Goal: Information Seeking & Learning: Find specific fact

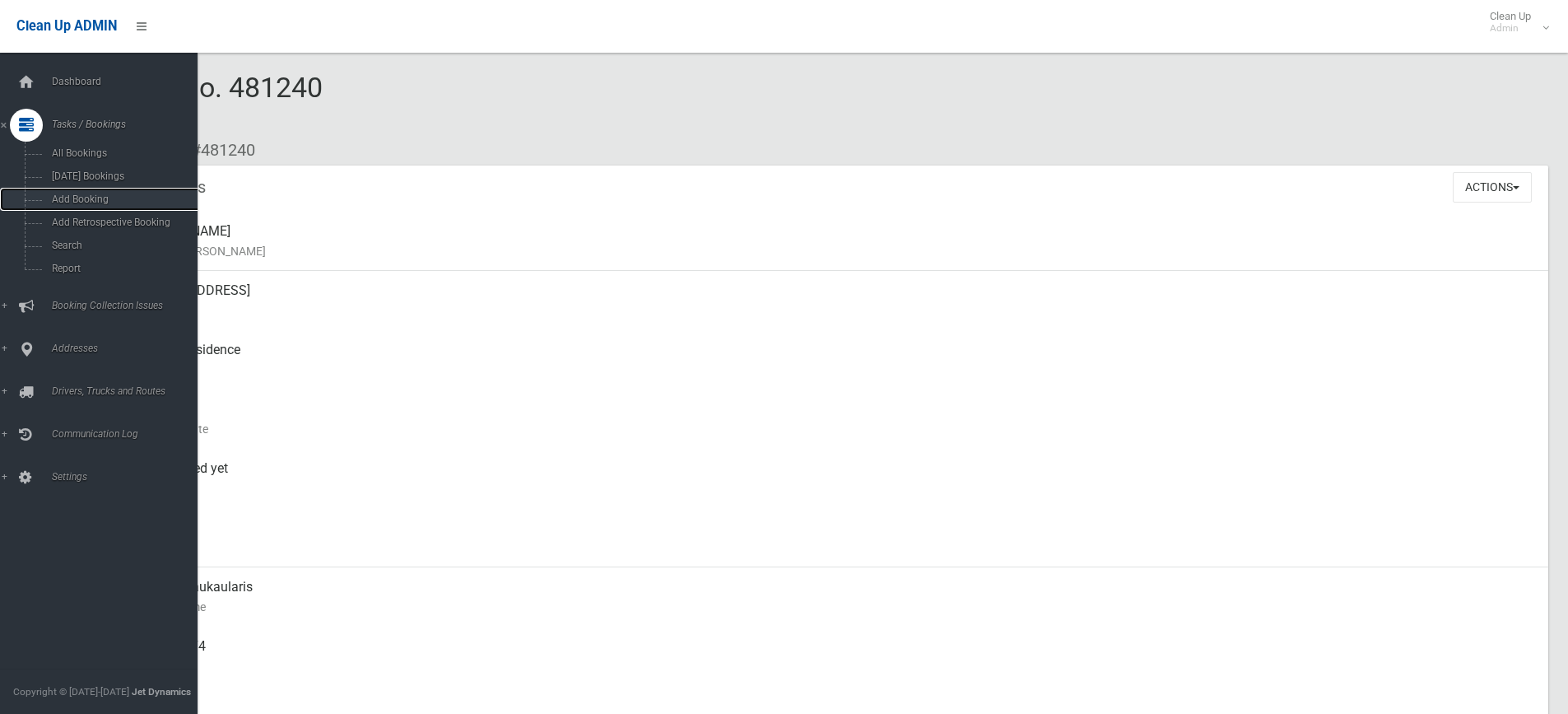
click at [108, 198] on span "Add Booking" at bounding box center [121, 199] width 149 height 12
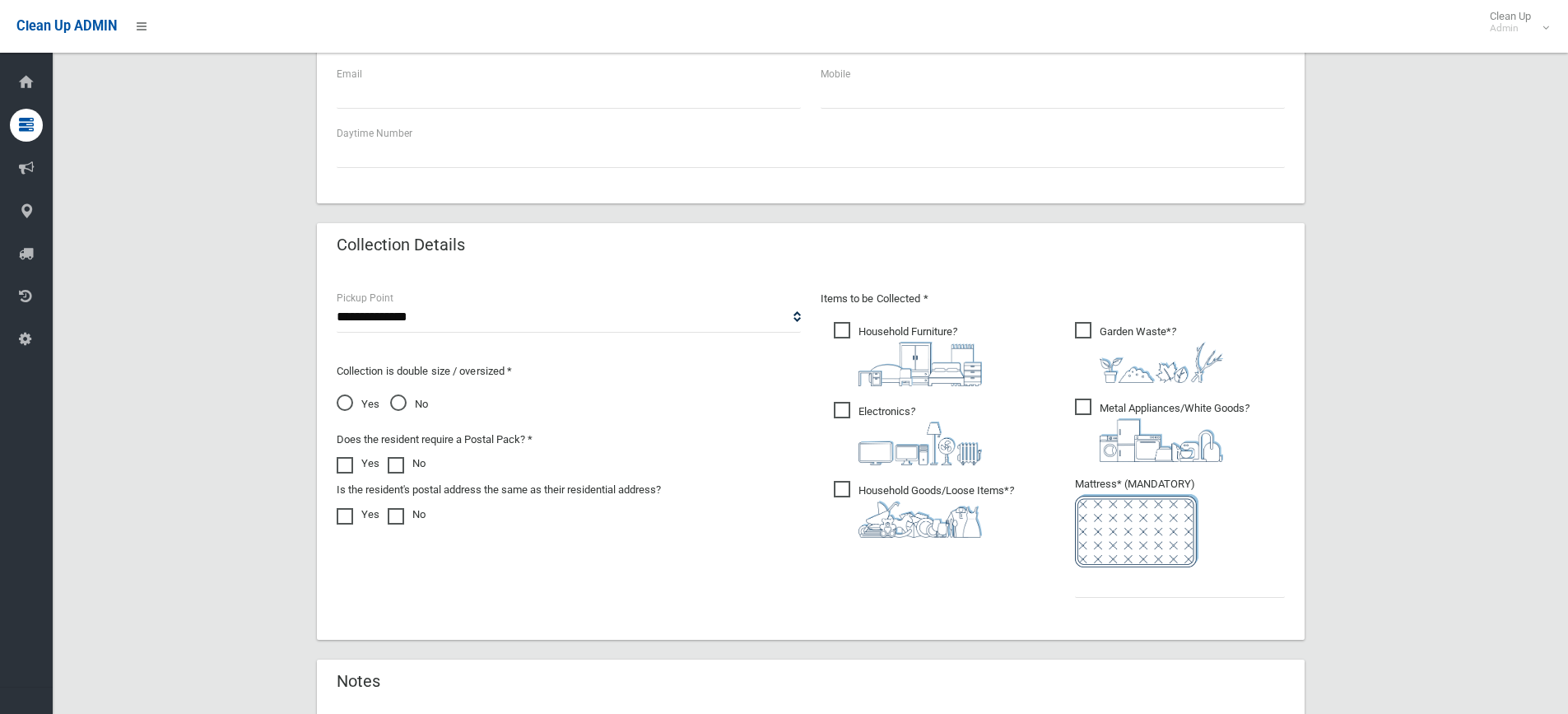
scroll to position [727, 0]
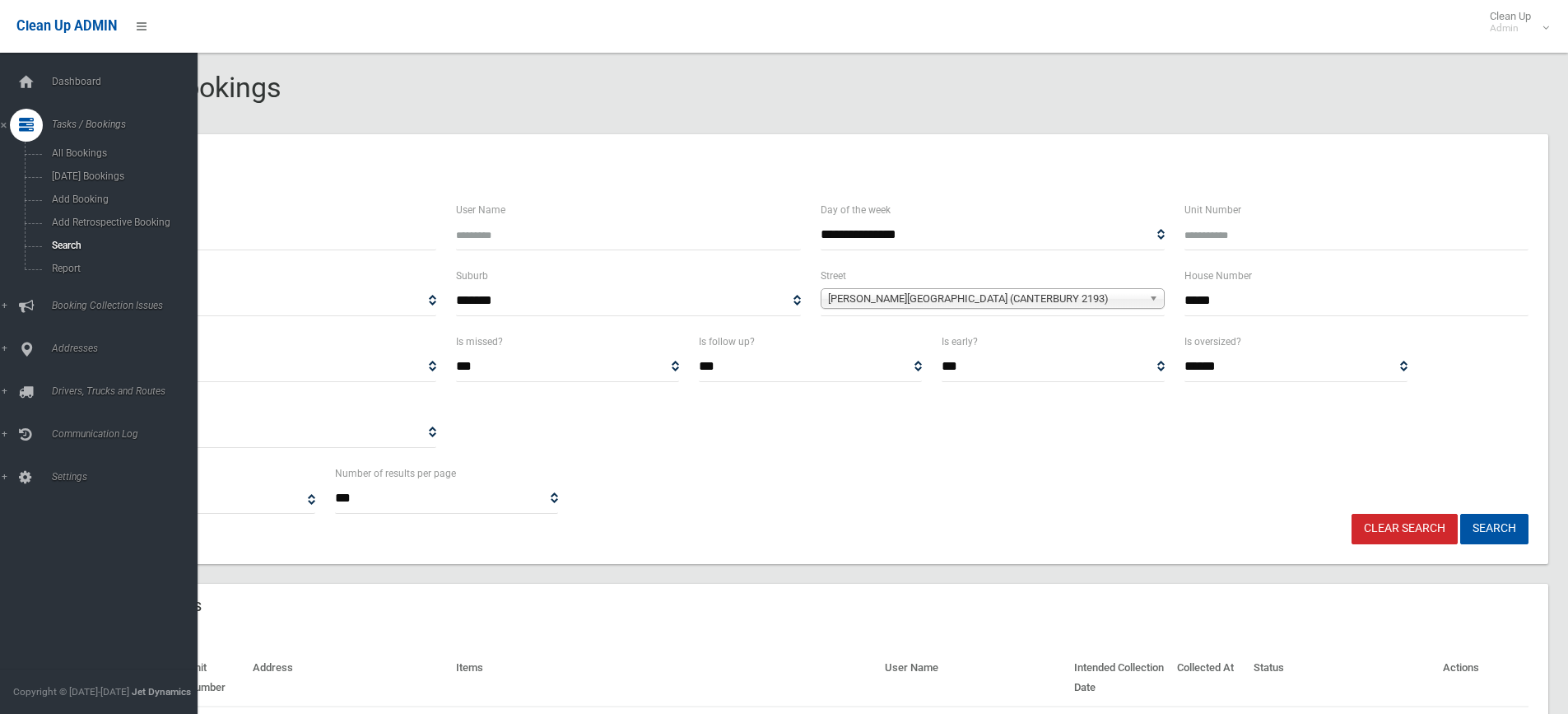
select select
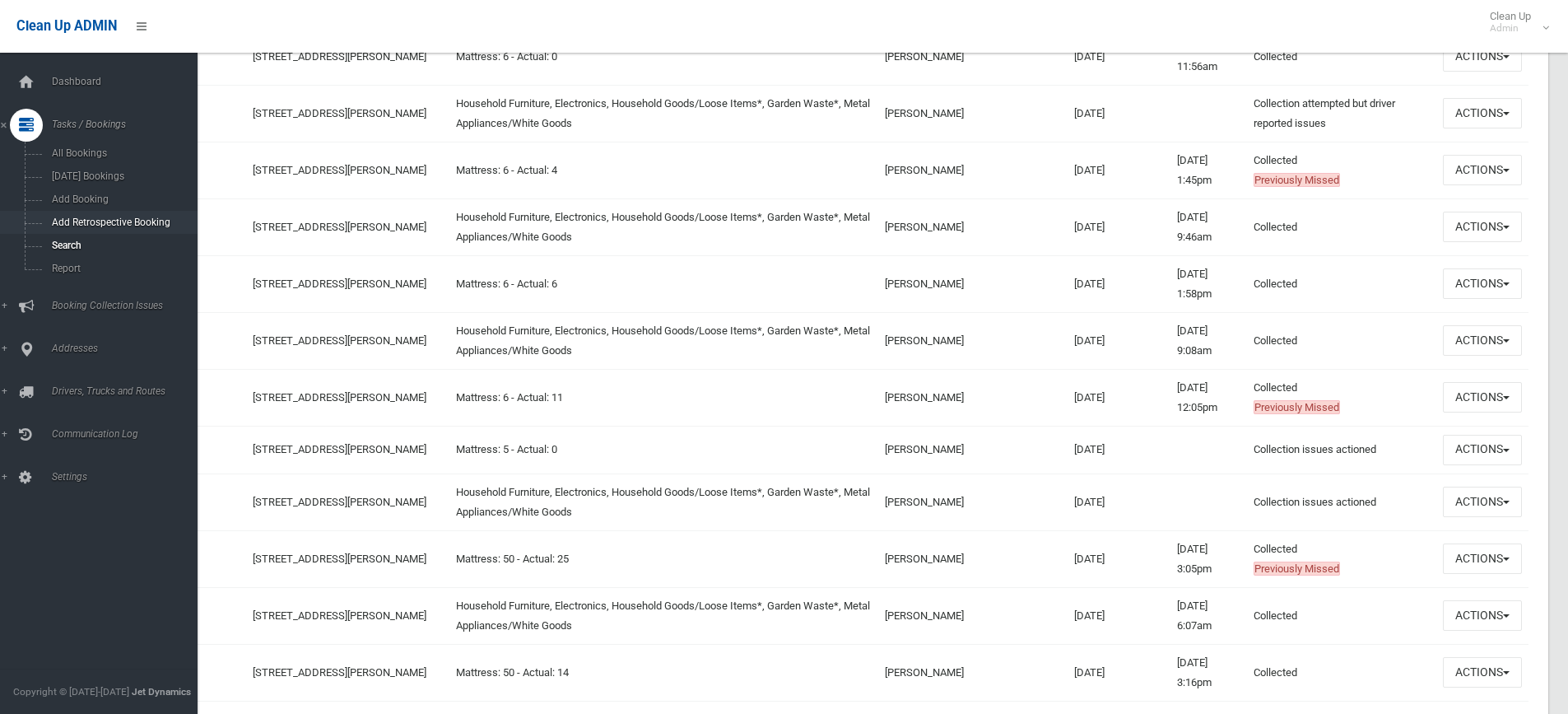
scroll to position [906, 0]
click at [102, 238] on link "Search" at bounding box center [104, 245] width 210 height 23
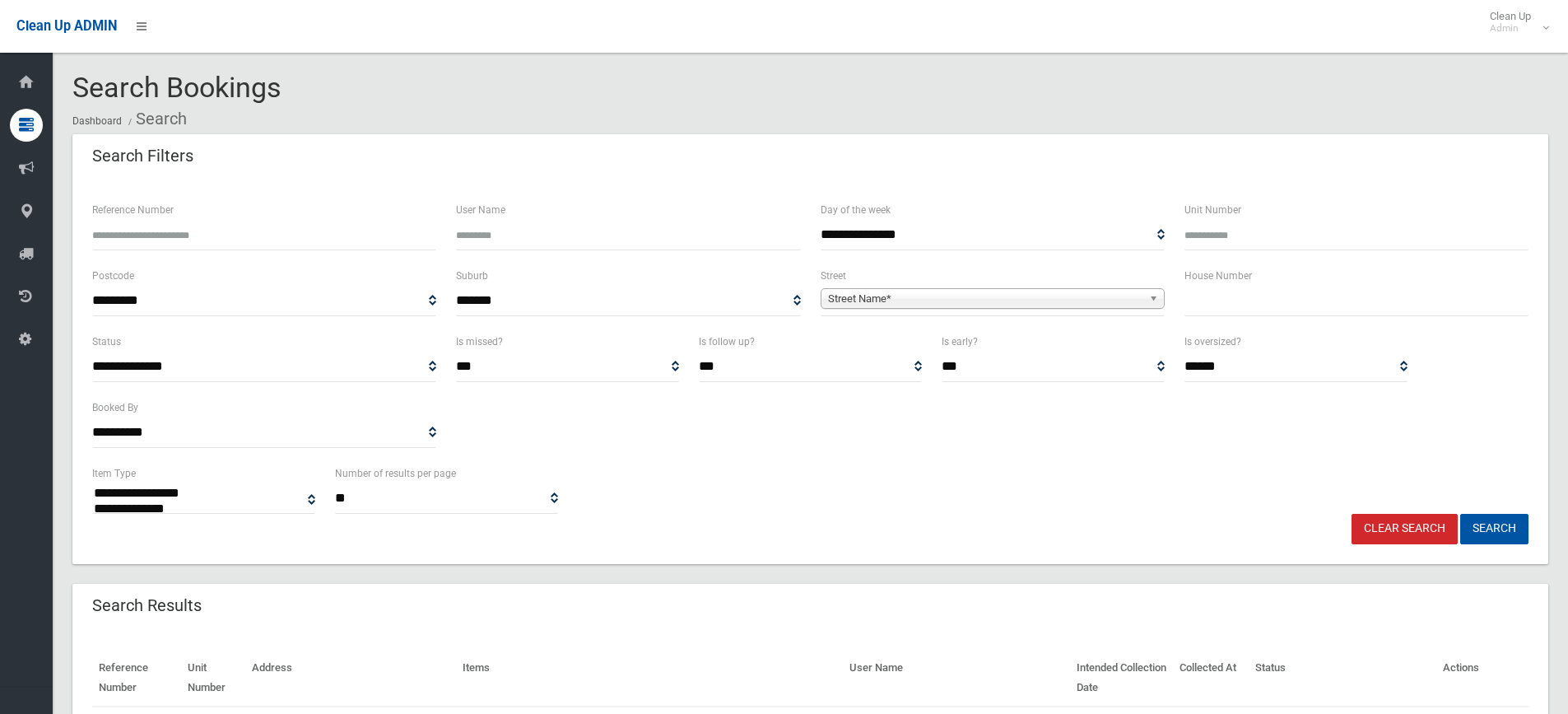
select select
click at [1200, 312] on input "text" at bounding box center [1356, 301] width 344 height 31
type input "**"
click at [946, 312] on span "**********" at bounding box center [992, 301] width 344 height 31
click at [922, 287] on span "**********" at bounding box center [992, 301] width 344 height 31
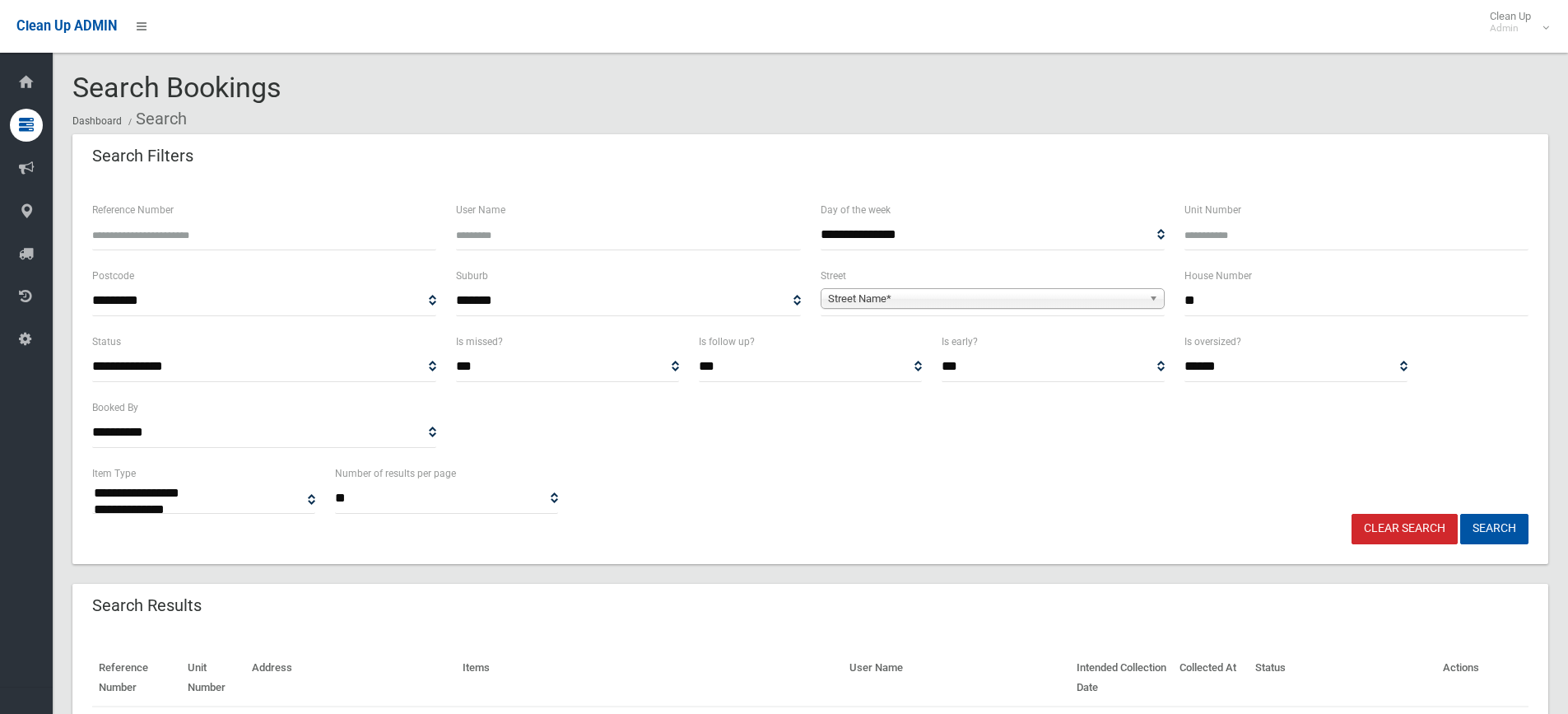
click at [922, 289] on span "Street Name*" at bounding box center [985, 299] width 314 height 20
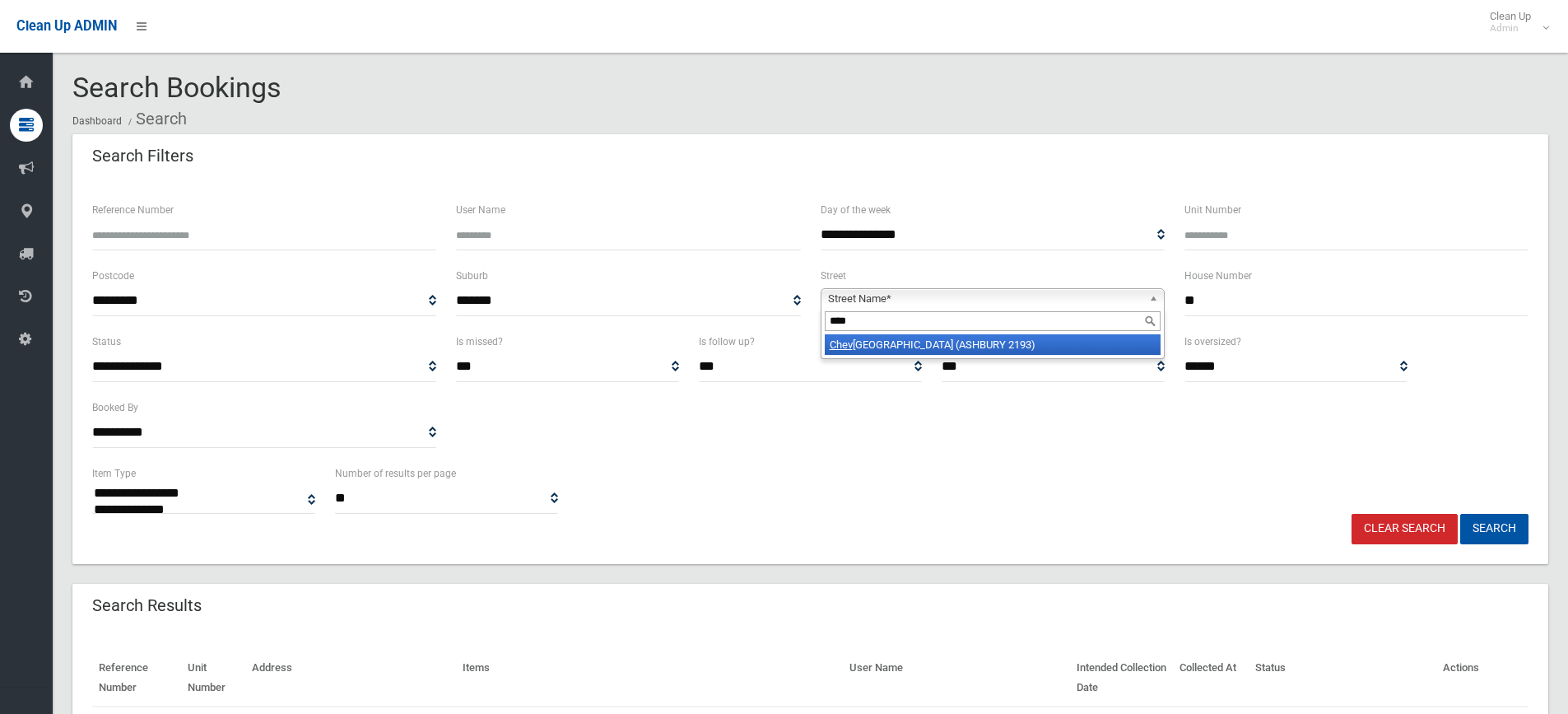
type input "****"
click at [1073, 351] on li "Chev iot Street (ASHBURY 2193)" at bounding box center [992, 344] width 336 height 21
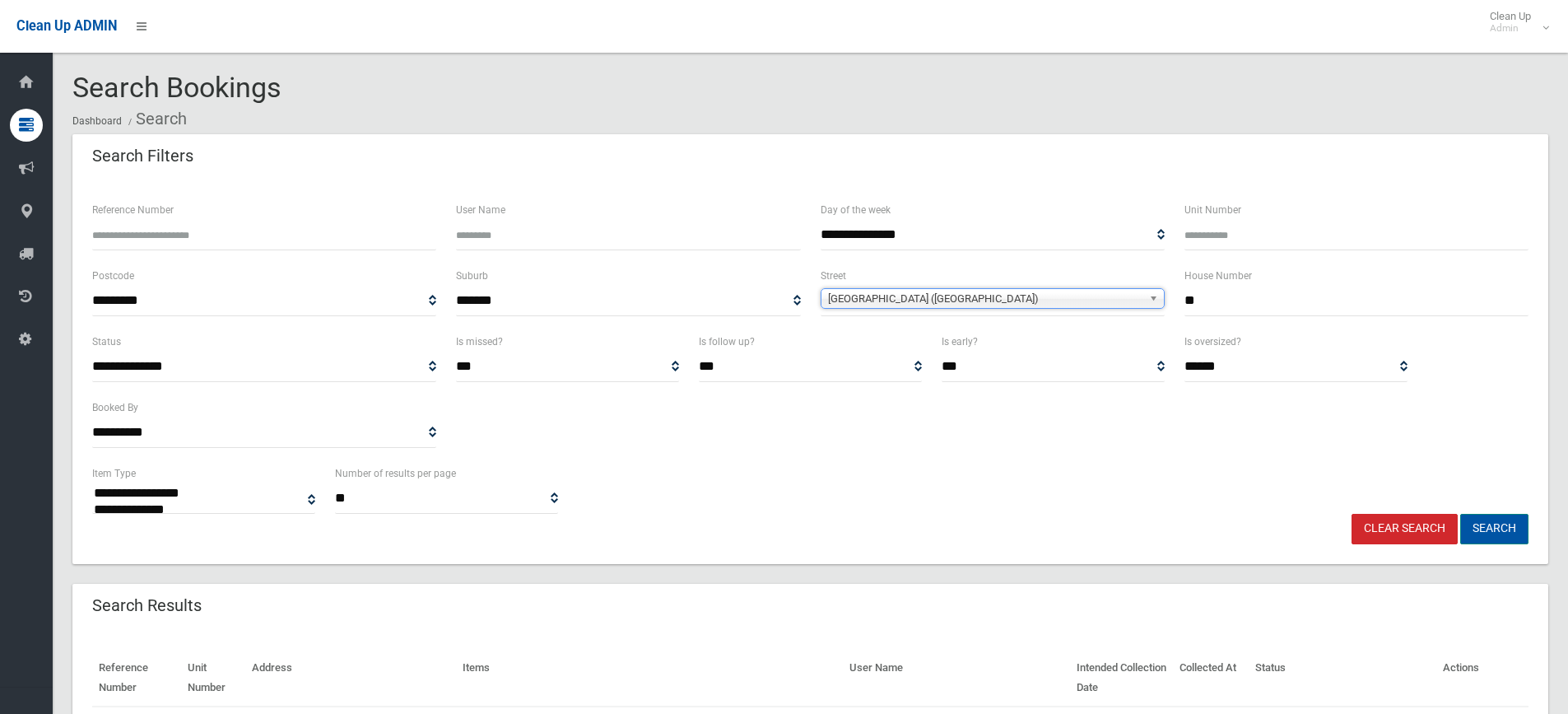
click at [1508, 532] on button "Search" at bounding box center [1493, 529] width 68 height 31
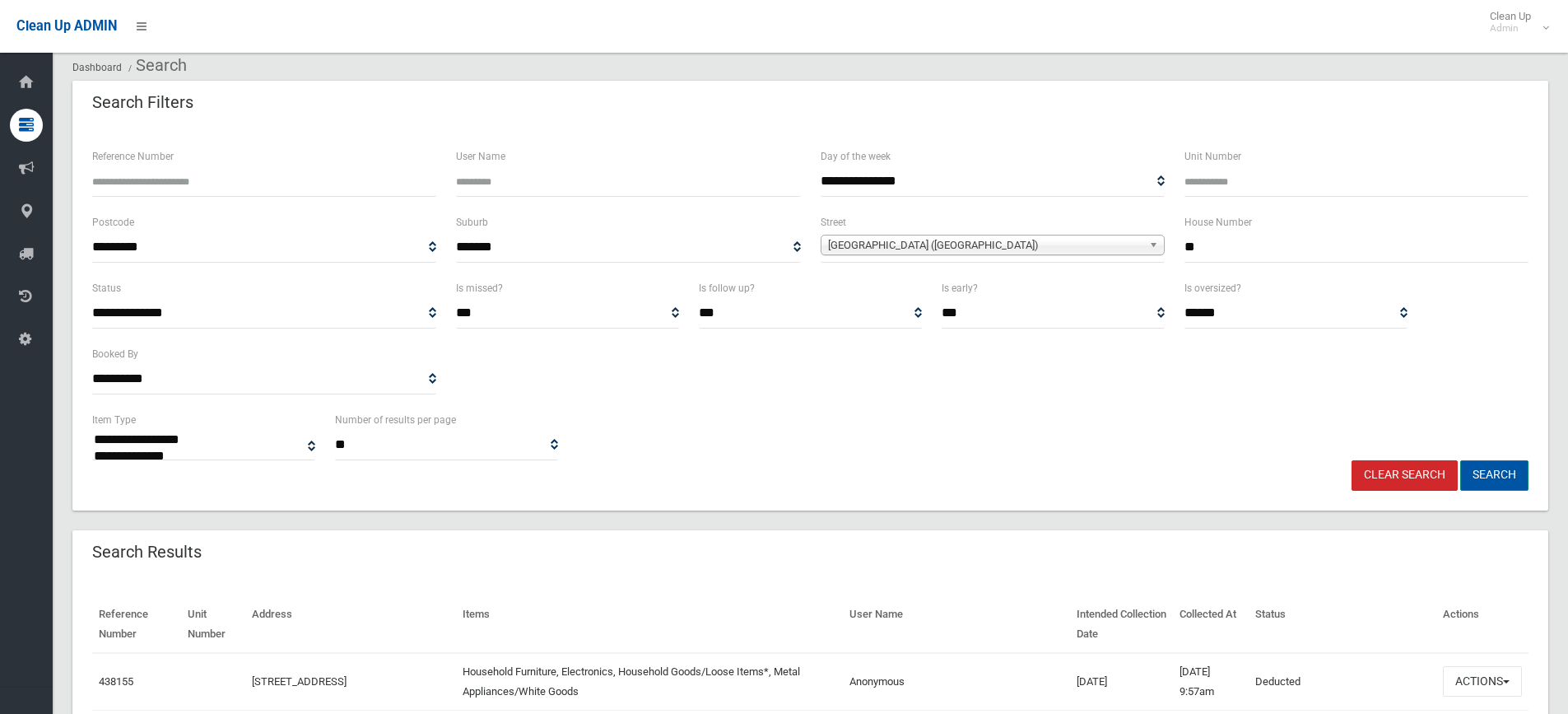
scroll to position [83, 0]
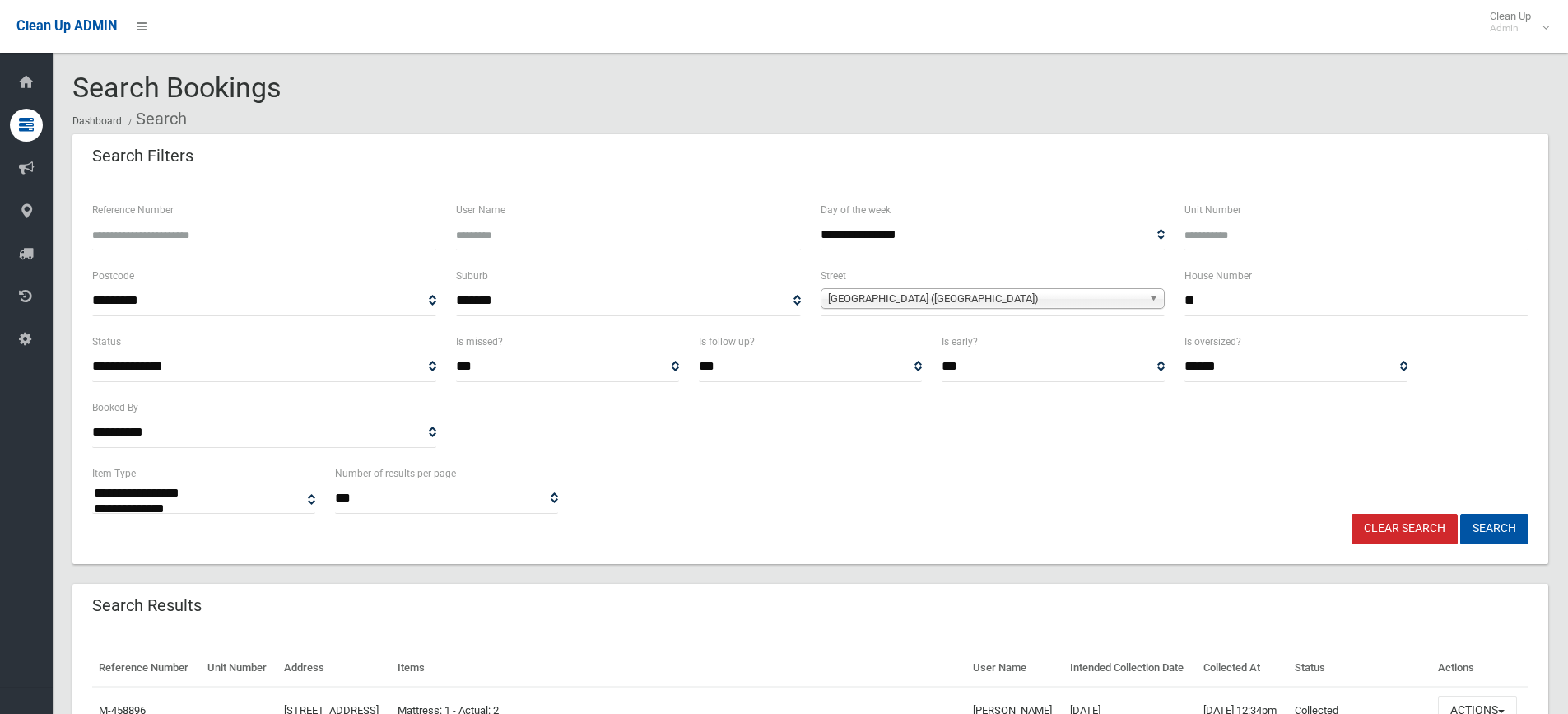
select select
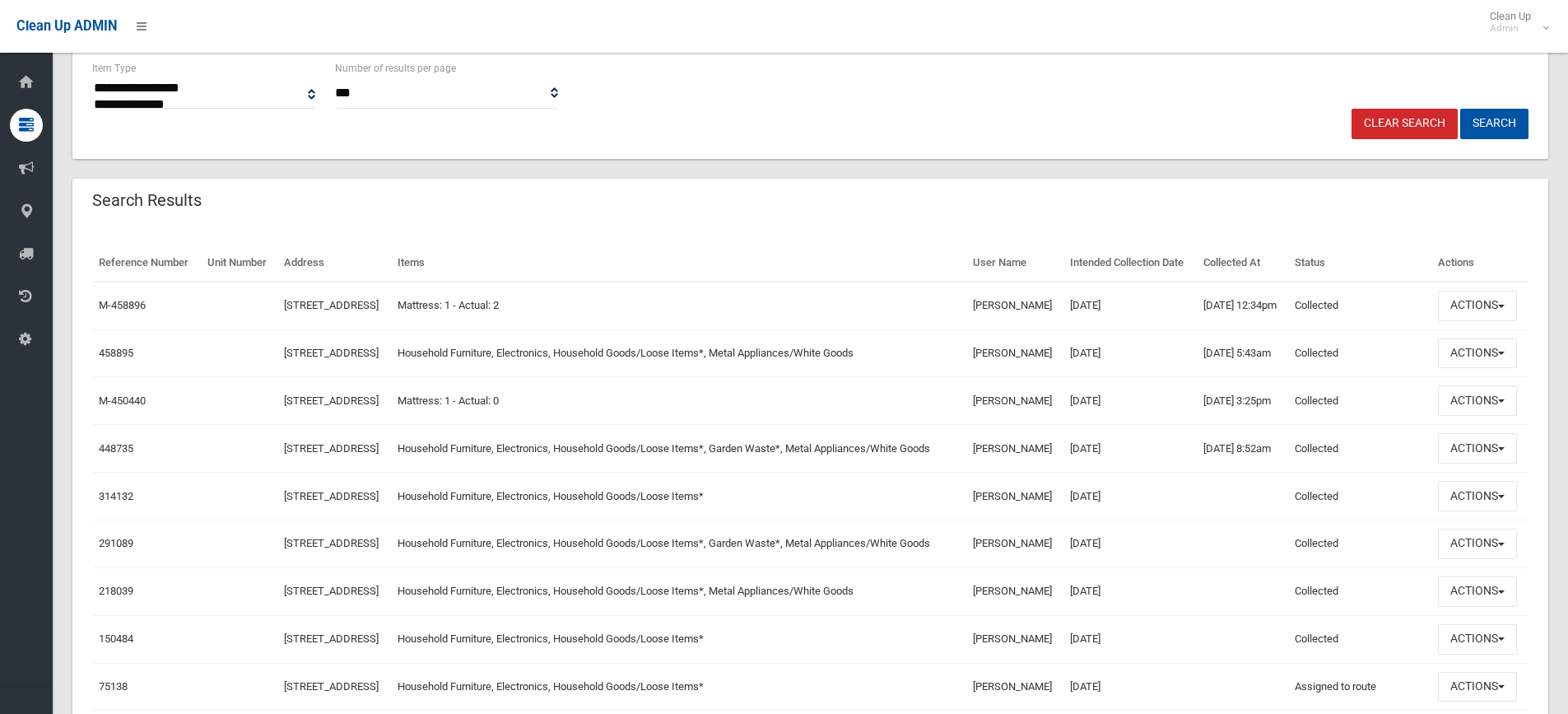
scroll to position [412, 0]
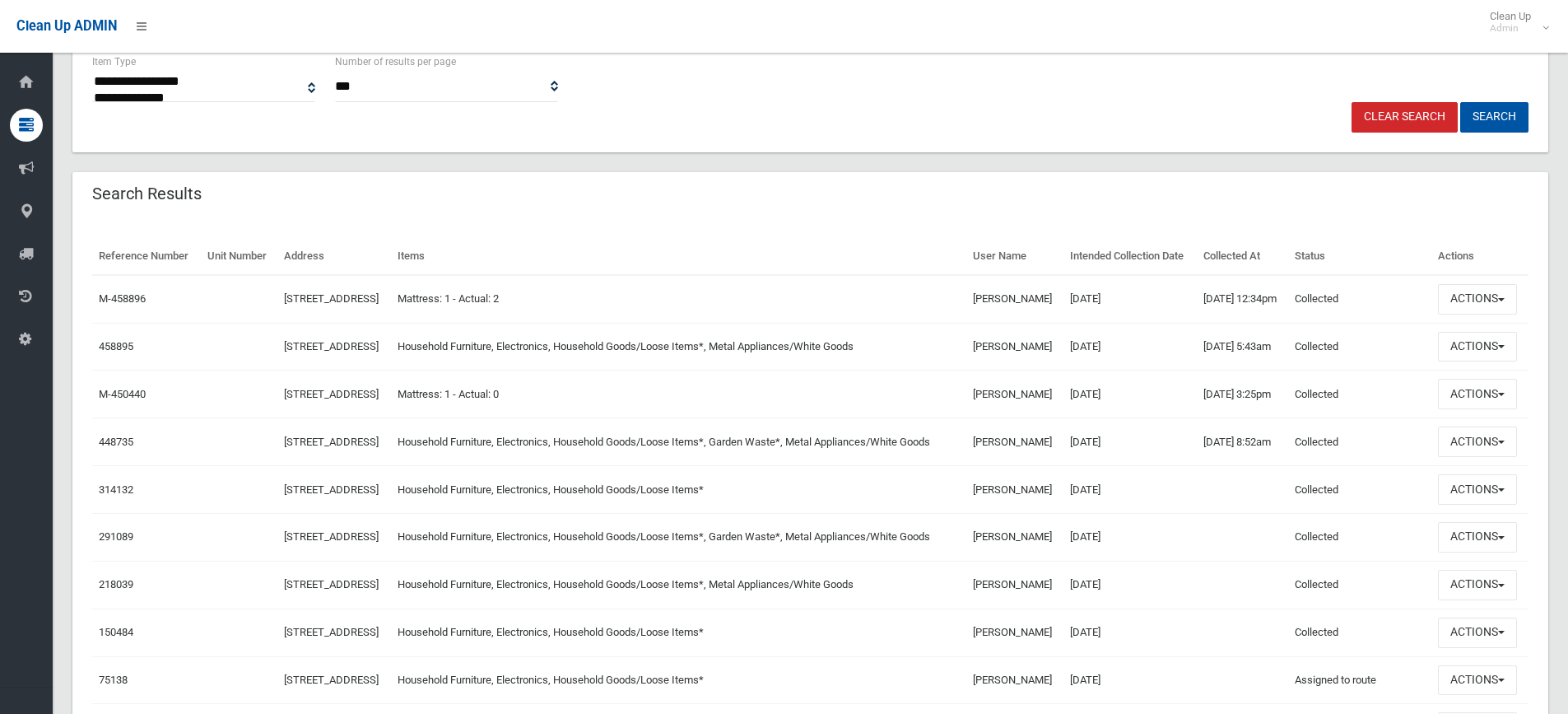
drag, startPoint x: 1005, startPoint y: 458, endPoint x: 1066, endPoint y: 419, distance: 72.4
click at [845, 274] on table "Reference Number Unit Number Address Items User Name Intended Collection Date C…" at bounding box center [810, 541] width 1436 height 608
click at [1213, 466] on td "[DATE] 8:52am" at bounding box center [1242, 442] width 92 height 47
drag, startPoint x: 258, startPoint y: 372, endPoint x: 410, endPoint y: 362, distance: 152.3
click at [410, 362] on tr "458895 [STREET_ADDRESS] Household Furniture, Electronics, Household Goods/Loose…" at bounding box center [810, 346] width 1436 height 47
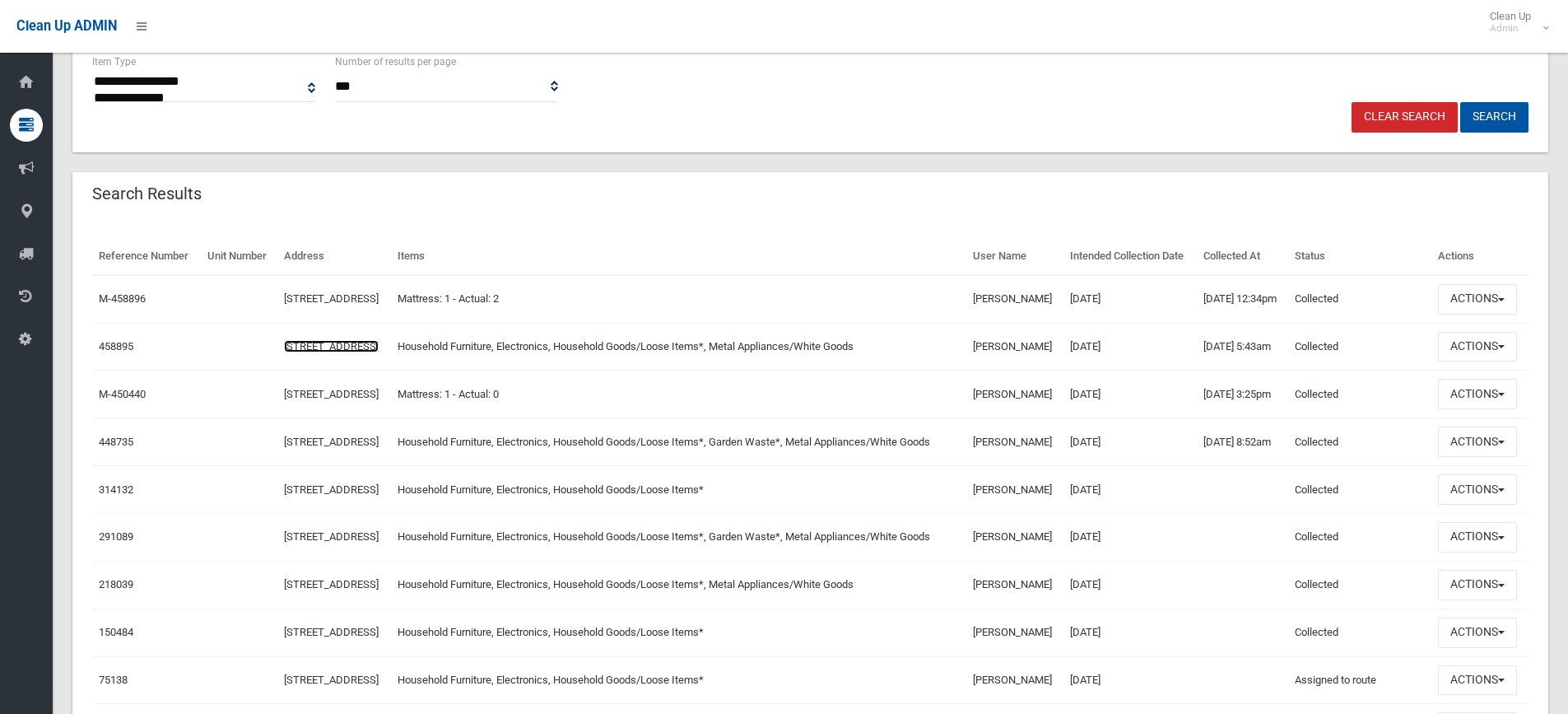
copy tr "[STREET_ADDRESS]"
